Goal: Information Seeking & Learning: Learn about a topic

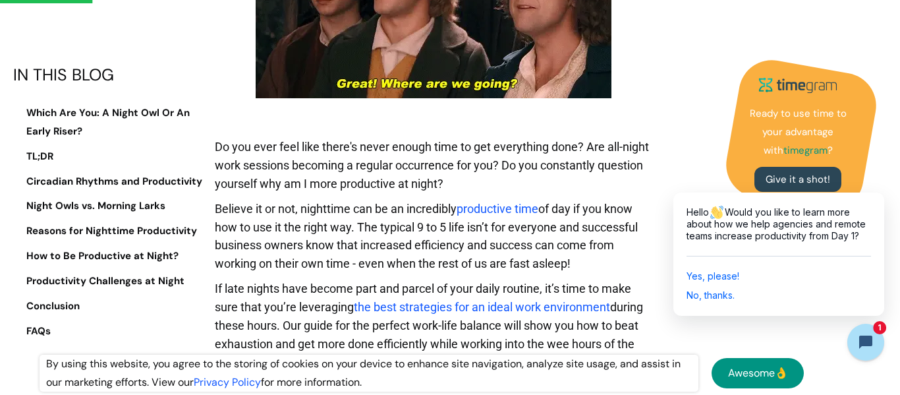
scroll to position [752, 0]
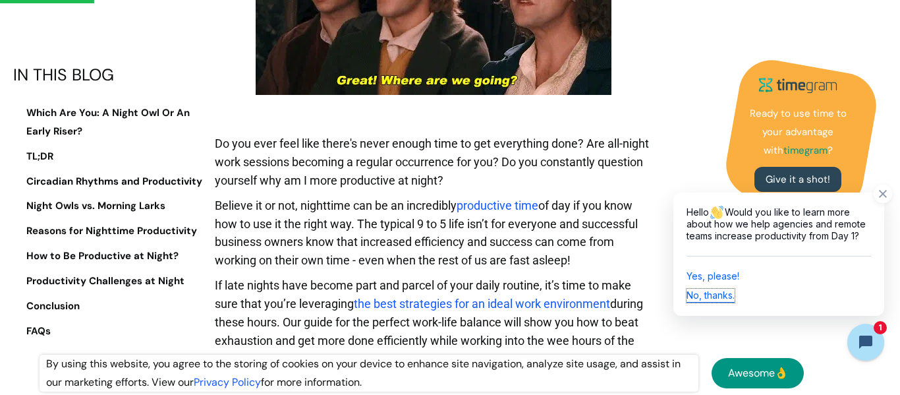
click at [707, 300] on button "No, thanks." at bounding box center [711, 296] width 48 height 14
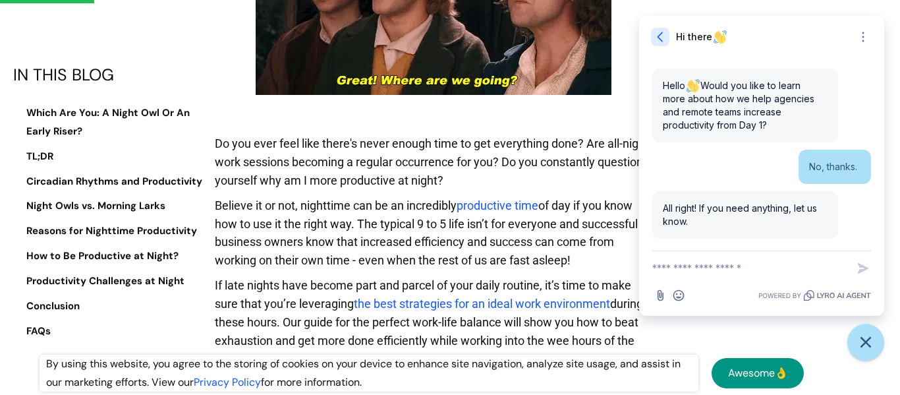
click at [666, 40] on icon "button" at bounding box center [660, 36] width 13 height 13
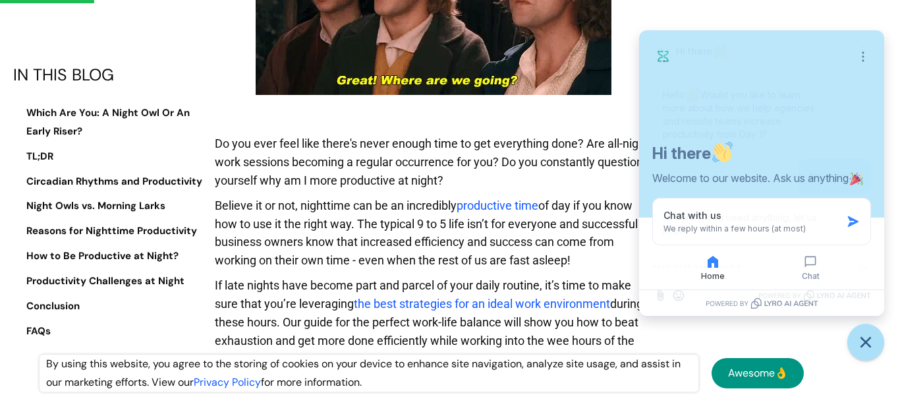
click at [651, 47] on div "Open options Hi there Welcome to our website. Ask us anything" at bounding box center [761, 123] width 245 height 187
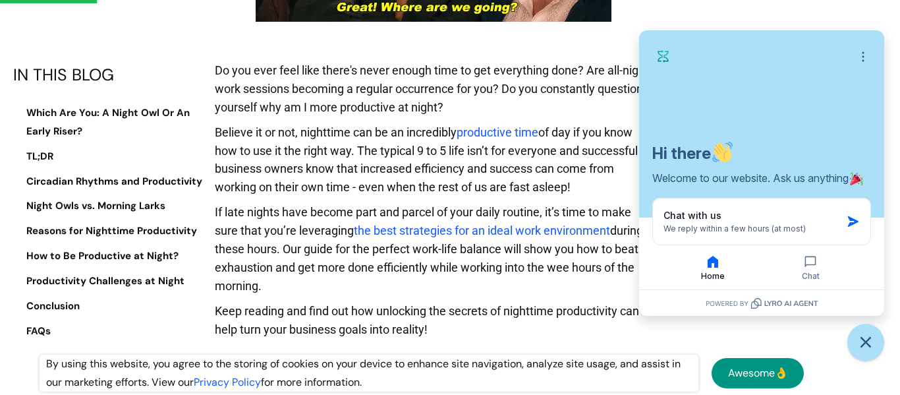
scroll to position [832, 0]
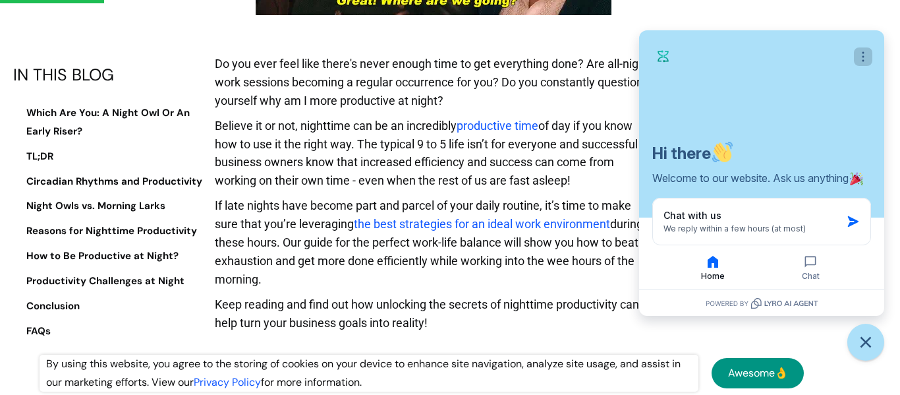
click at [855, 59] on button "Open options" at bounding box center [863, 56] width 18 height 18
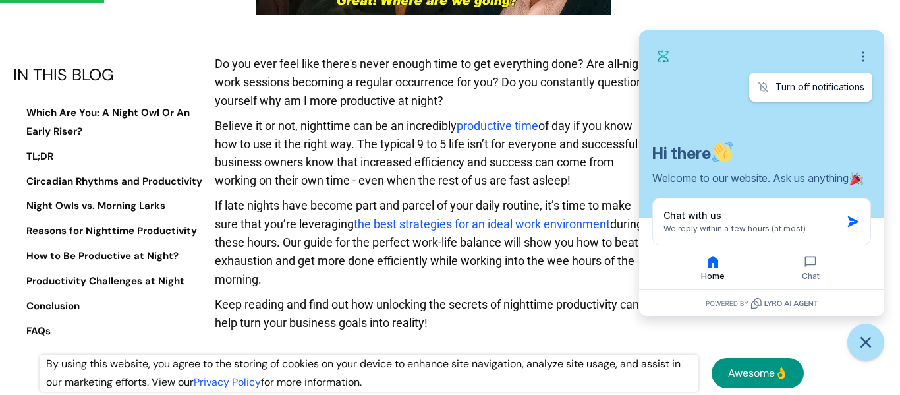
click at [813, 57] on div "Close options Turn off notifications" at bounding box center [761, 56] width 219 height 26
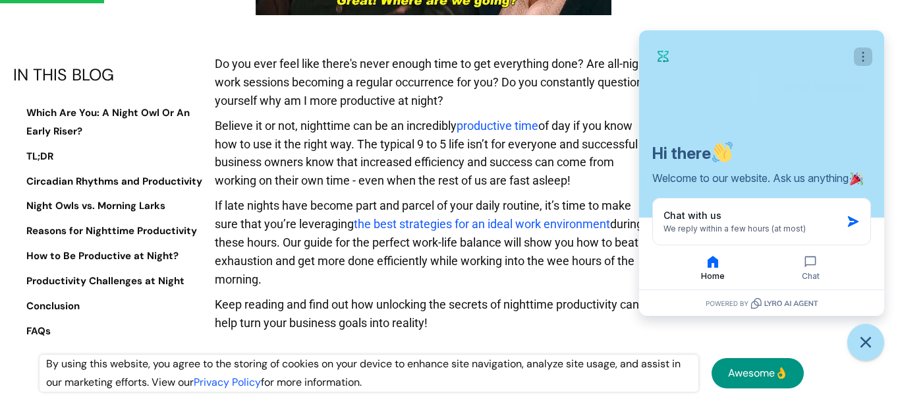
click at [864, 62] on icon "Open options" at bounding box center [863, 56] width 13 height 13
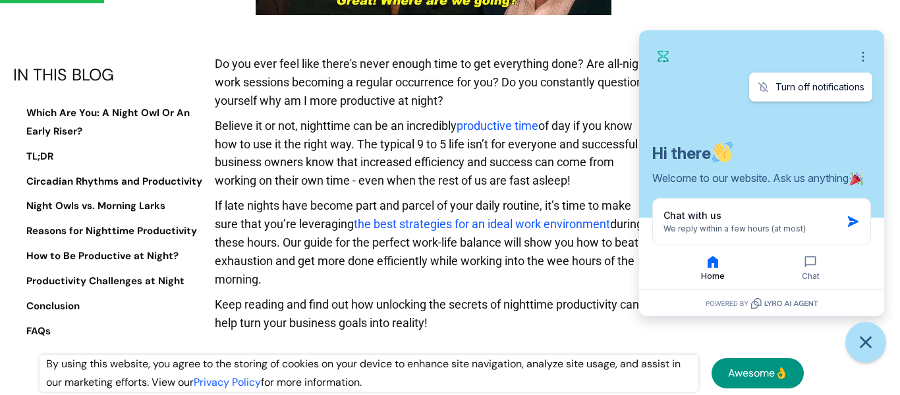
click at [870, 347] on icon "Close chat widget" at bounding box center [866, 342] width 12 height 12
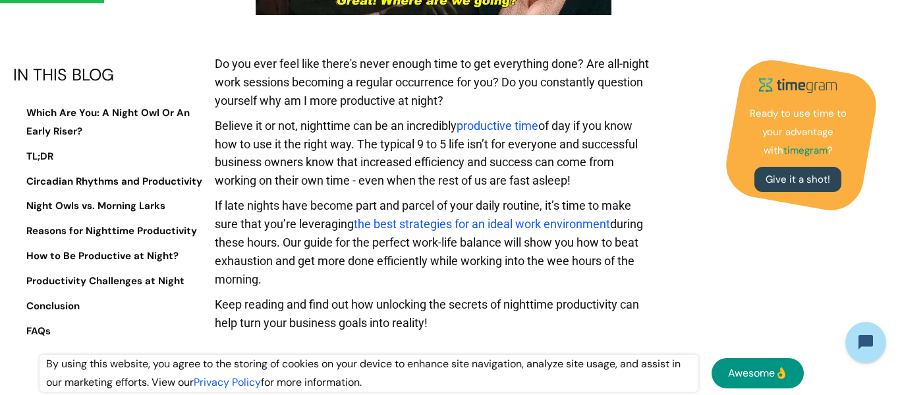
scroll to position [845, 0]
